Goal: Task Accomplishment & Management: Use online tool/utility

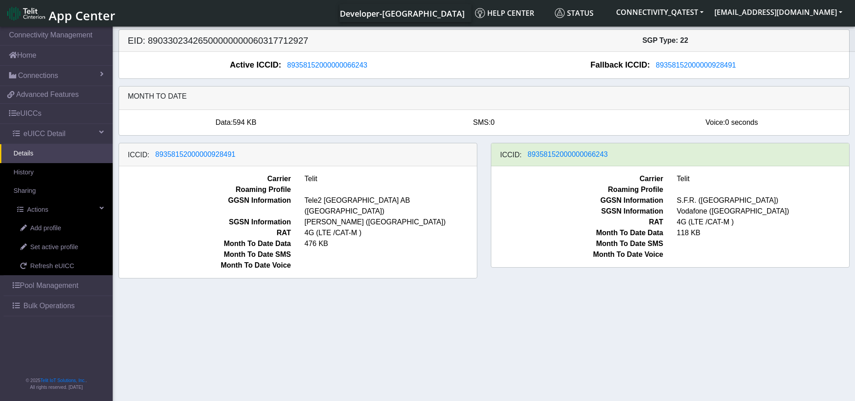
click at [44, 299] on link "Bulk Operations" at bounding box center [58, 306] width 109 height 20
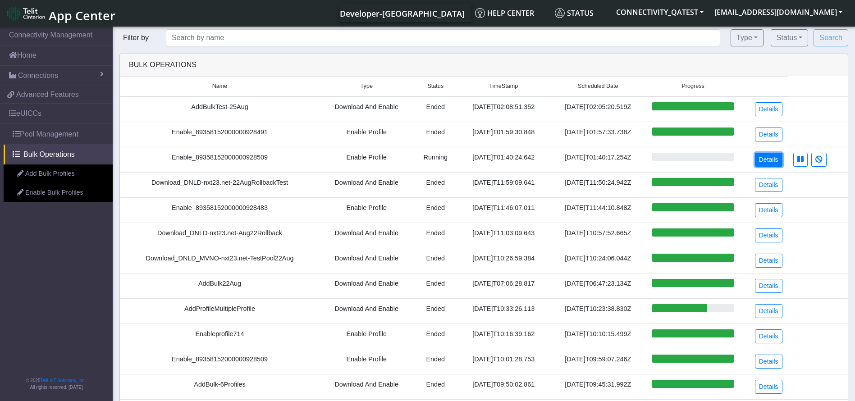
click at [768, 158] on link "Details" at bounding box center [768, 160] width 27 height 14
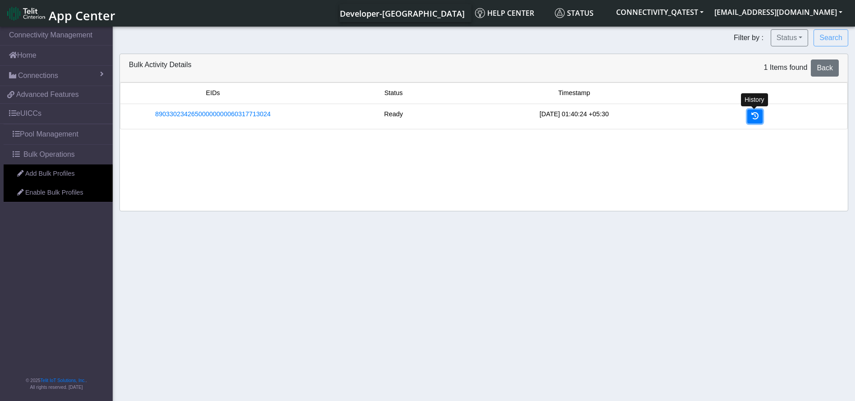
click at [749, 110] on link at bounding box center [754, 116] width 15 height 14
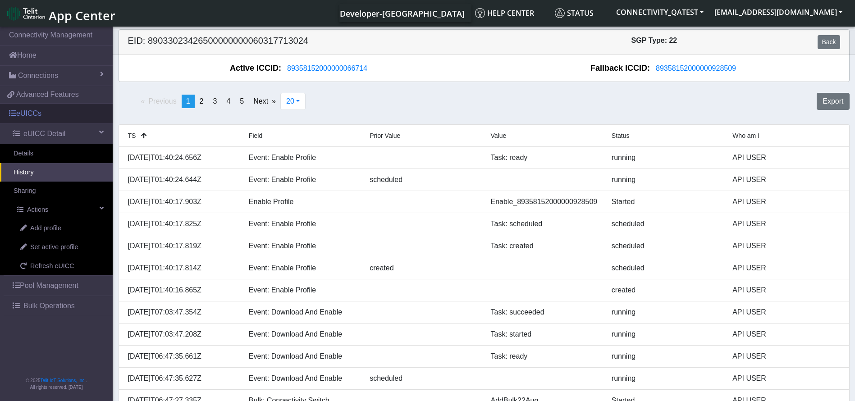
click at [59, 112] on link "eUICCs" at bounding box center [56, 114] width 113 height 20
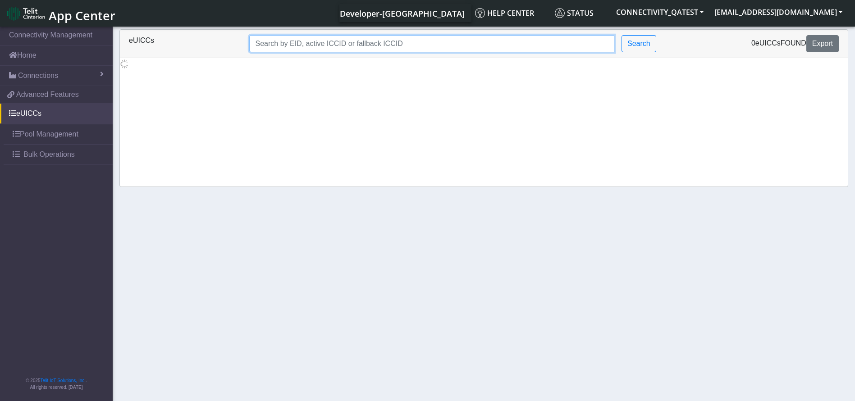
click at [297, 46] on input "Search..." at bounding box center [431, 43] width 365 height 17
paste input "89358152000000066243"
type input "89358152000000066243"
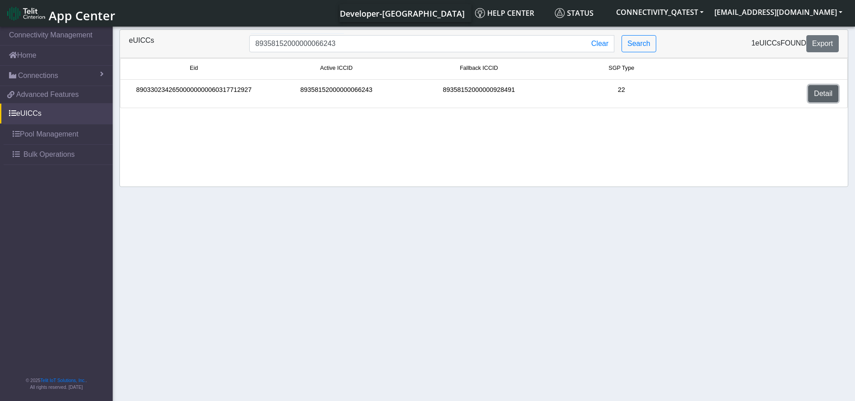
click at [820, 89] on link "Detail" at bounding box center [823, 93] width 30 height 17
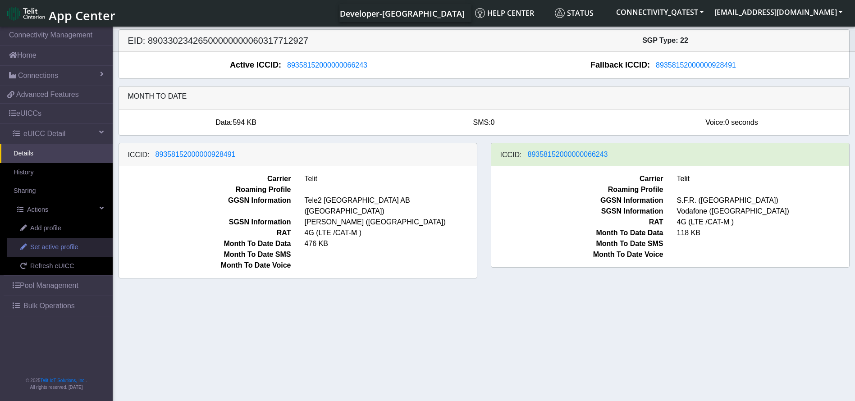
click at [63, 247] on span "Set active profile" at bounding box center [54, 247] width 48 height 10
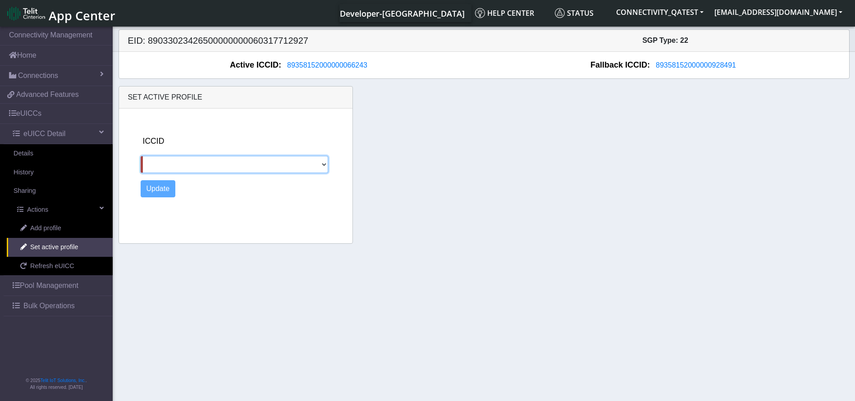
click at [200, 160] on select "89358152000000928491" at bounding box center [234, 164] width 187 height 17
select select "89358152000000928491"
click at [141, 156] on select "89358152000000928491" at bounding box center [234, 164] width 187 height 17
click at [170, 187] on button "Update" at bounding box center [158, 188] width 35 height 17
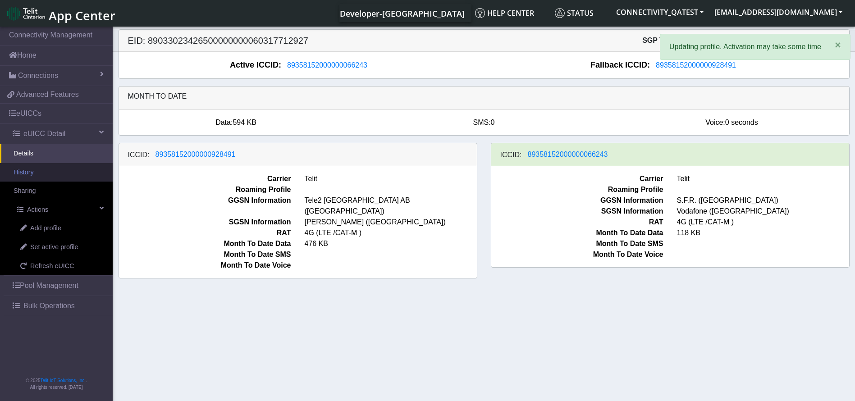
click at [44, 173] on link "History" at bounding box center [56, 172] width 113 height 19
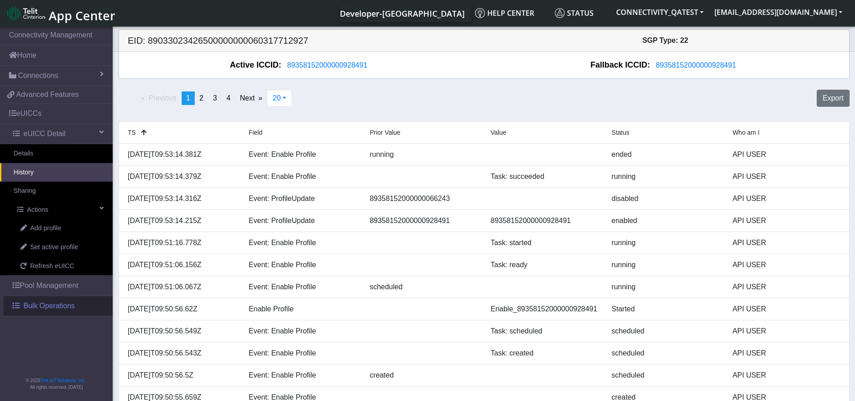
click at [51, 303] on span "Bulk Operations" at bounding box center [48, 305] width 51 height 11
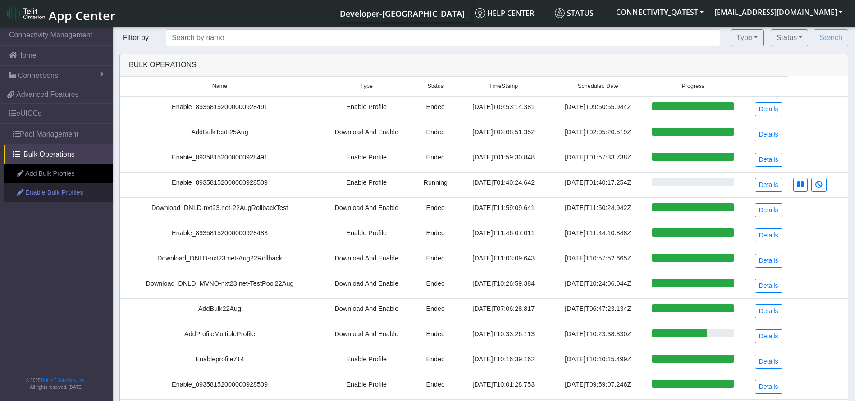
click at [59, 191] on link "Enable Bulk Profiles" at bounding box center [58, 192] width 109 height 19
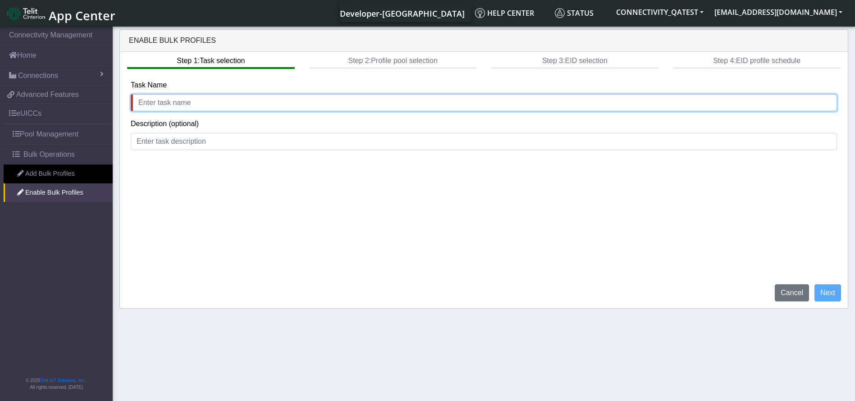
click at [214, 95] on input "text" at bounding box center [484, 102] width 706 height 17
type input "bulkEnable_[DATE]"
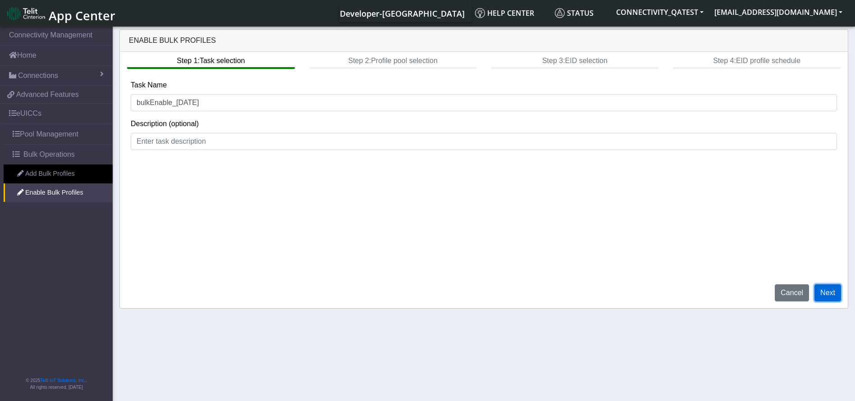
click at [838, 293] on button "Next" at bounding box center [827, 292] width 27 height 17
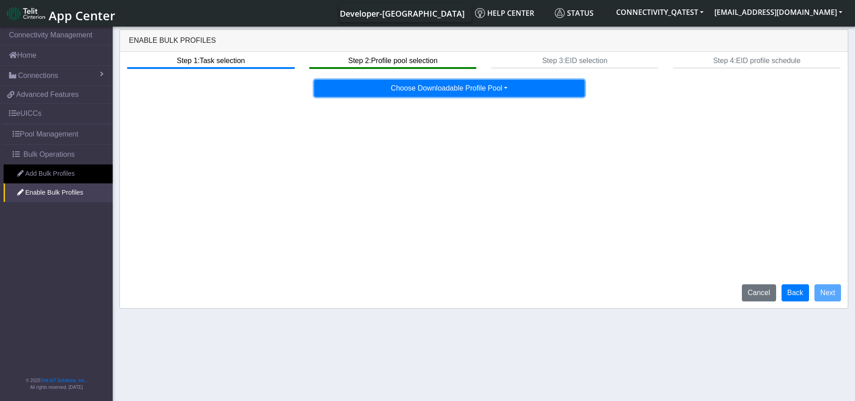
click at [497, 88] on button "Choose Downloadable Profile Pool" at bounding box center [449, 88] width 270 height 17
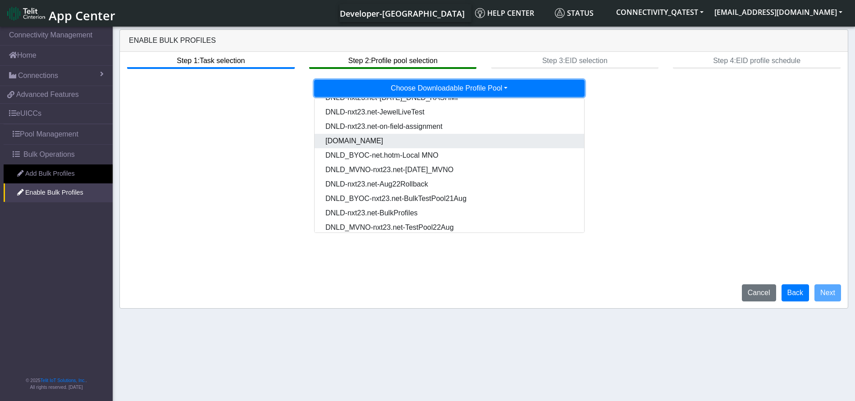
scroll to position [46, 0]
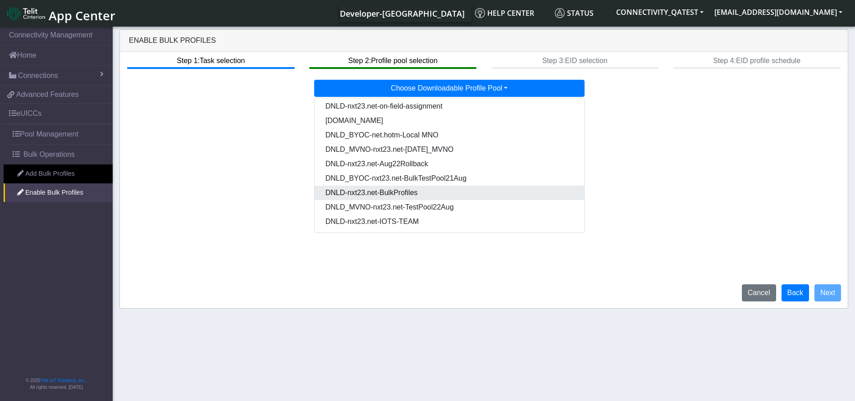
click at [479, 193] on Pooldd87b2e2-121e-4d00-ae8a-d075df8e0e86-dropdown "DNLD-nxt23.net-BulkProfiles" at bounding box center [448, 193] width 269 height 14
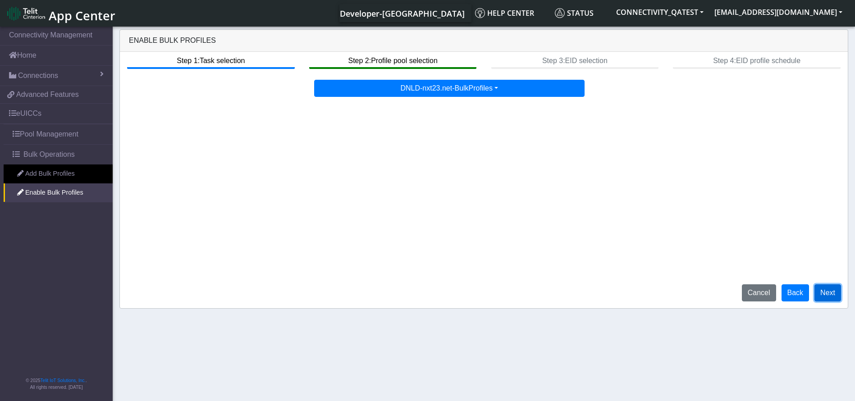
click at [834, 287] on button "Next" at bounding box center [827, 292] width 27 height 17
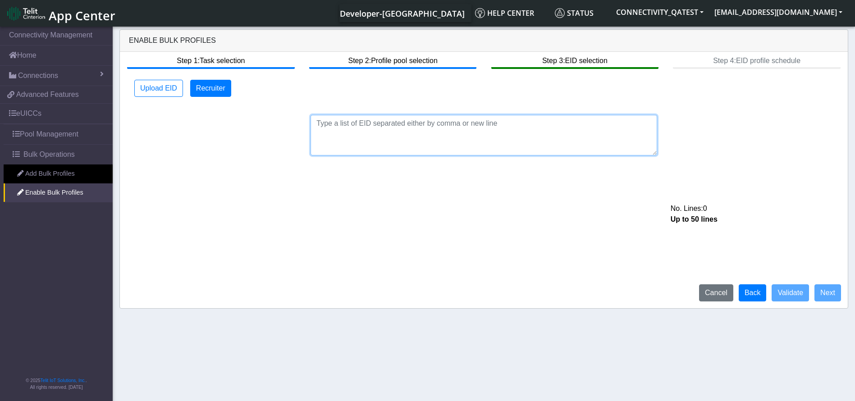
click at [372, 132] on textarea at bounding box center [483, 135] width 346 height 41
paste textarea "89033023426500000000060317712927"
type textarea "89033023426500000000060317712927"
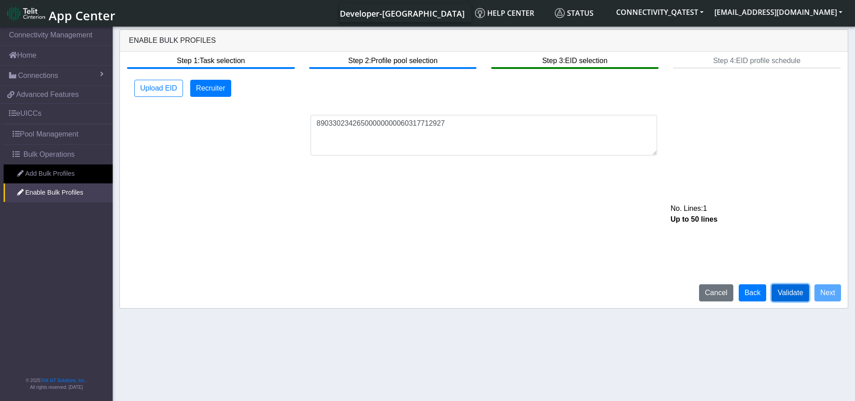
click at [797, 290] on button "Validate" at bounding box center [789, 292] width 37 height 17
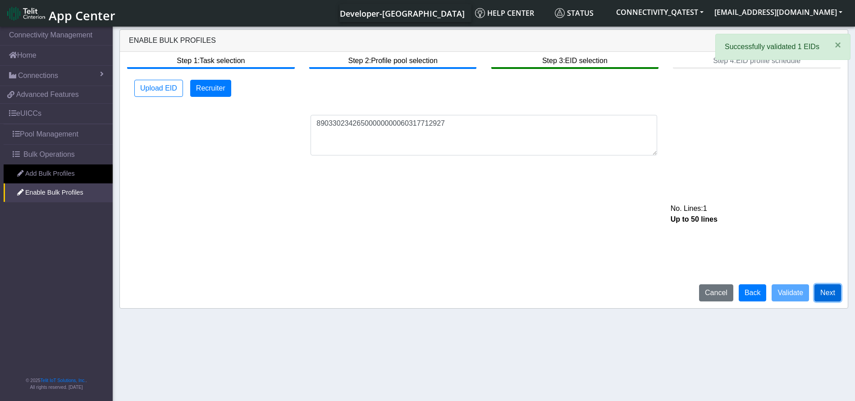
click at [819, 293] on button "Next" at bounding box center [827, 292] width 27 height 17
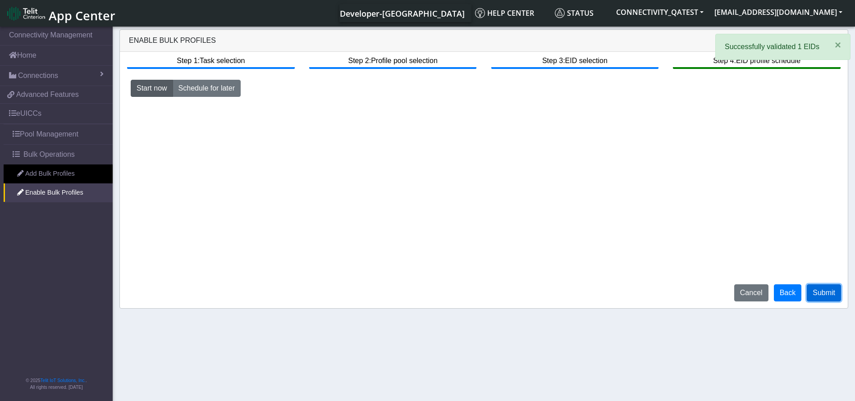
click at [818, 293] on button "Submit" at bounding box center [823, 292] width 34 height 17
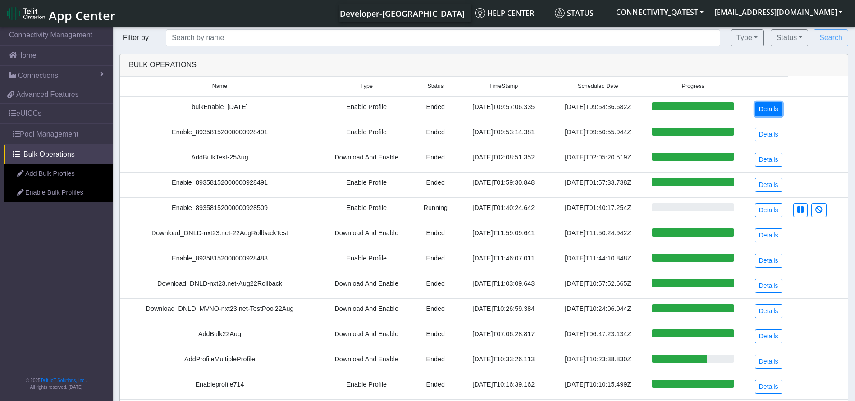
click at [765, 106] on link "Details" at bounding box center [768, 109] width 27 height 14
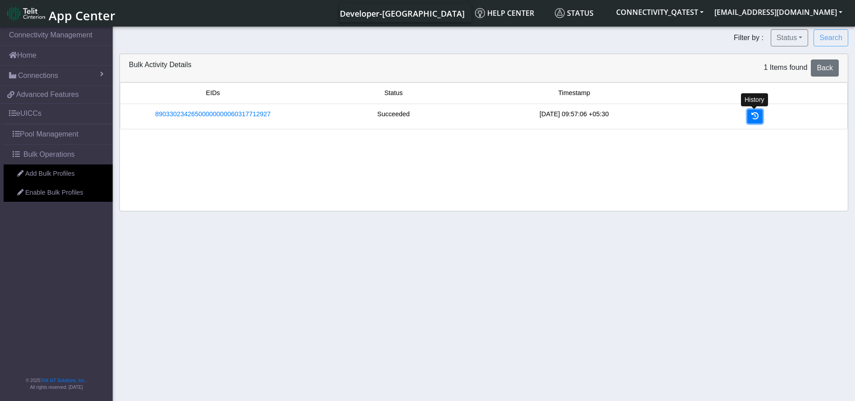
click at [754, 119] on icon at bounding box center [754, 115] width 7 height 7
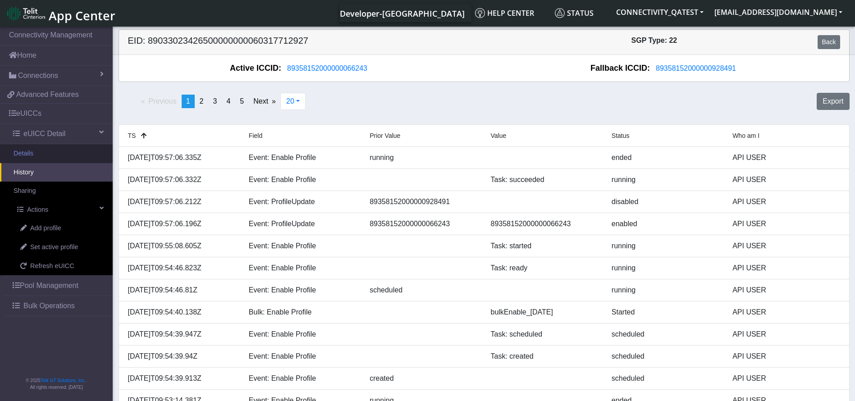
click at [78, 148] on link "Details" at bounding box center [56, 153] width 113 height 19
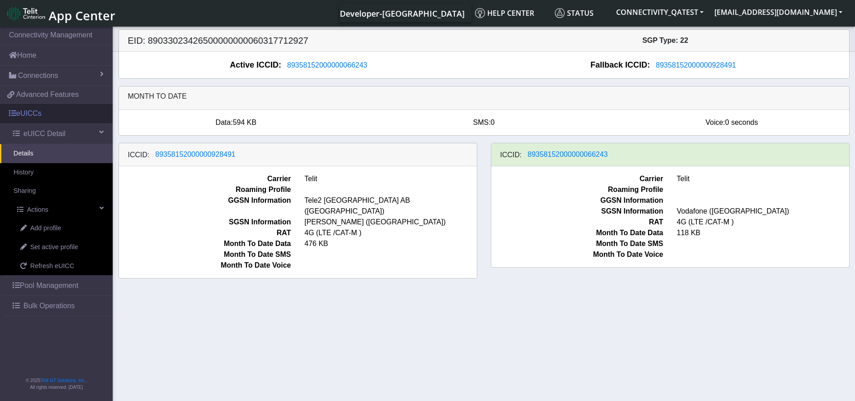
click at [86, 113] on link "eUICCs" at bounding box center [56, 114] width 113 height 20
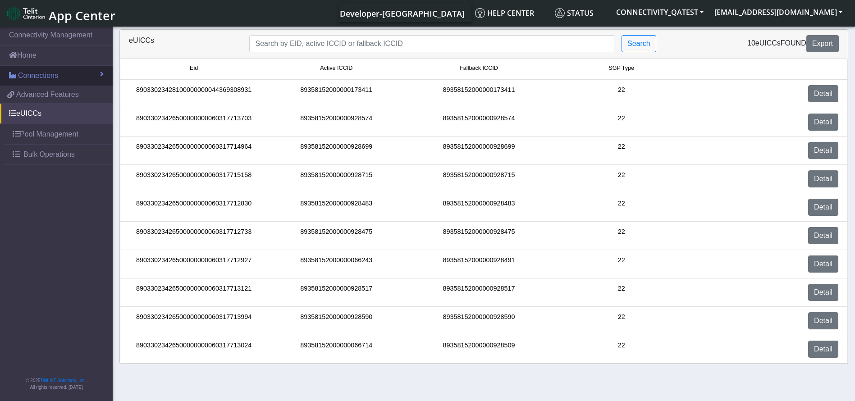
click at [82, 73] on link "Connections" at bounding box center [56, 76] width 113 height 20
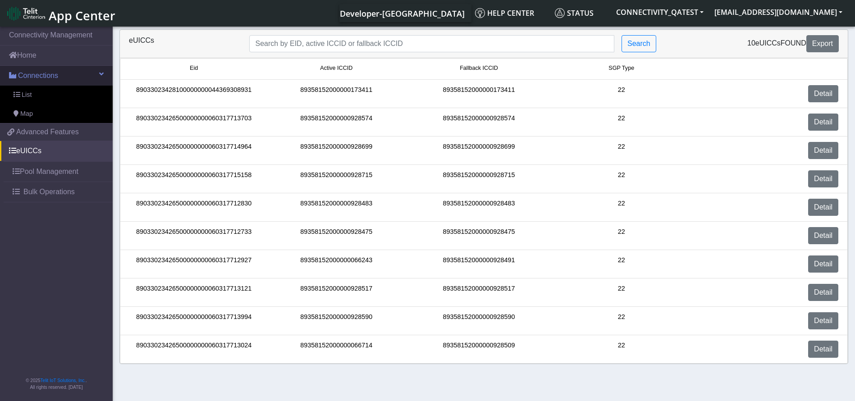
click at [82, 73] on link "Connections" at bounding box center [56, 76] width 113 height 20
